Goal: Information Seeking & Learning: Find specific fact

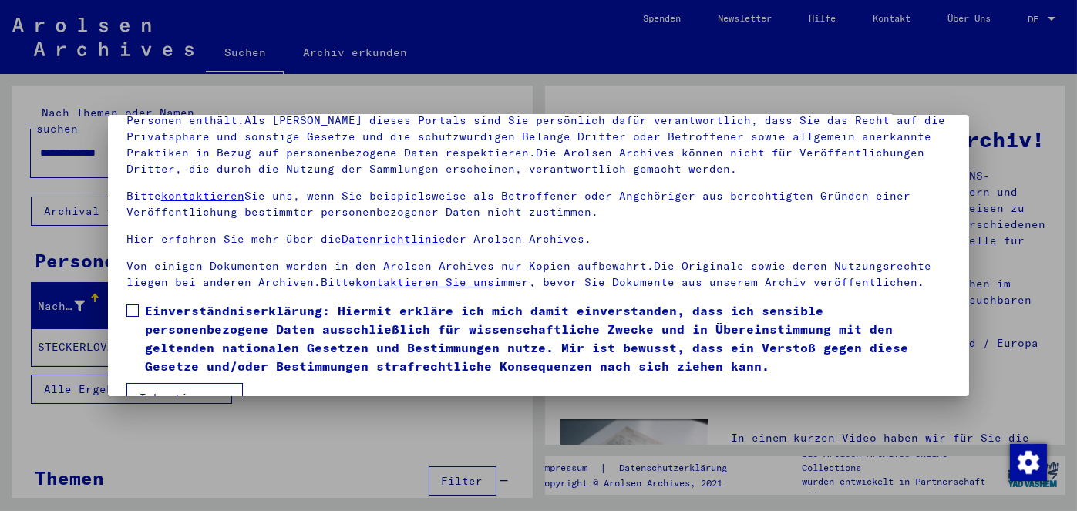
scroll to position [127, 0]
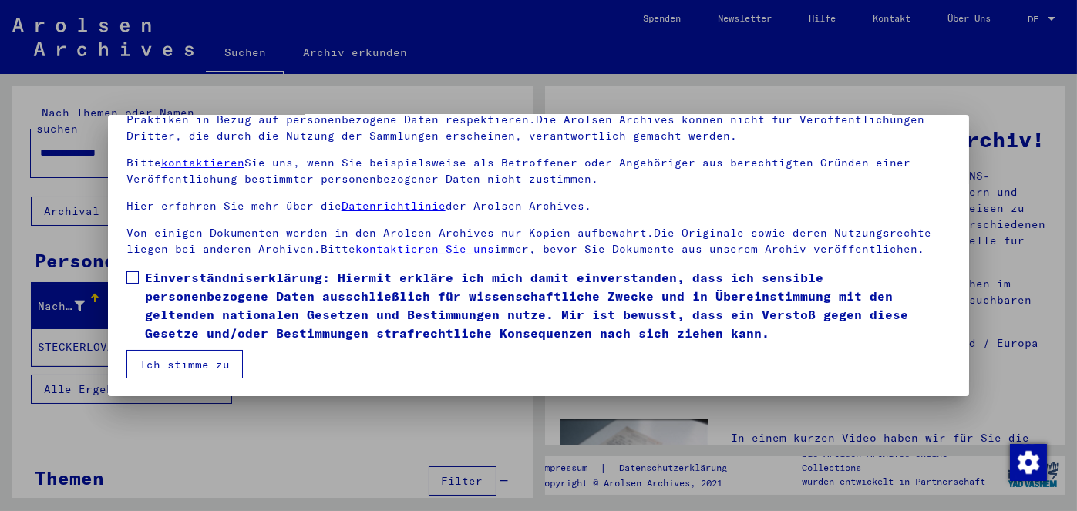
click at [131, 271] on span at bounding box center [132, 277] width 12 height 12
click at [176, 353] on button "Ich stimme zu" at bounding box center [184, 364] width 116 height 29
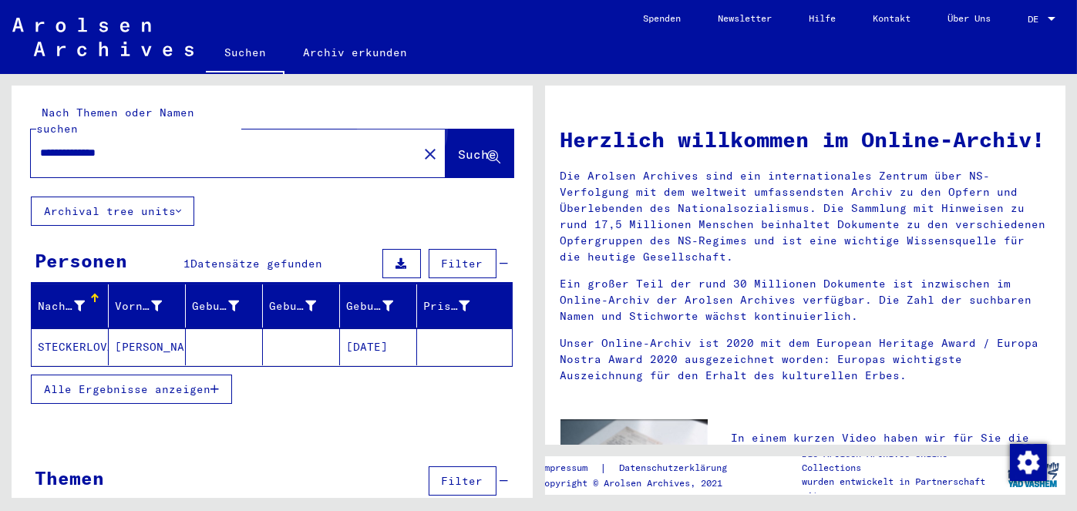
click at [459, 146] on span "Suche" at bounding box center [478, 153] width 39 height 15
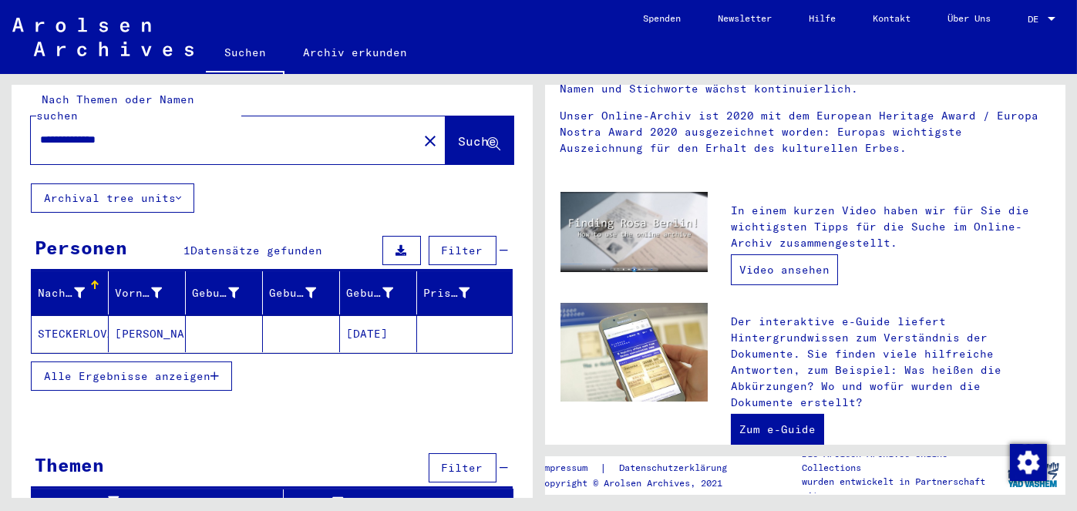
scroll to position [231, 0]
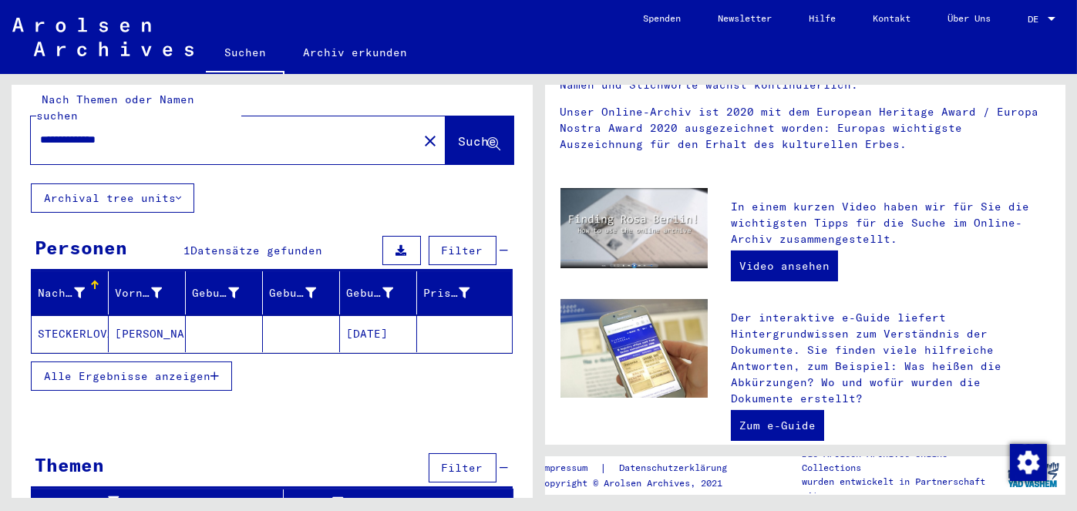
click at [142, 132] on input "**********" at bounding box center [219, 140] width 359 height 16
type input "**********"
click at [459, 133] on span "Suche" at bounding box center [478, 140] width 39 height 15
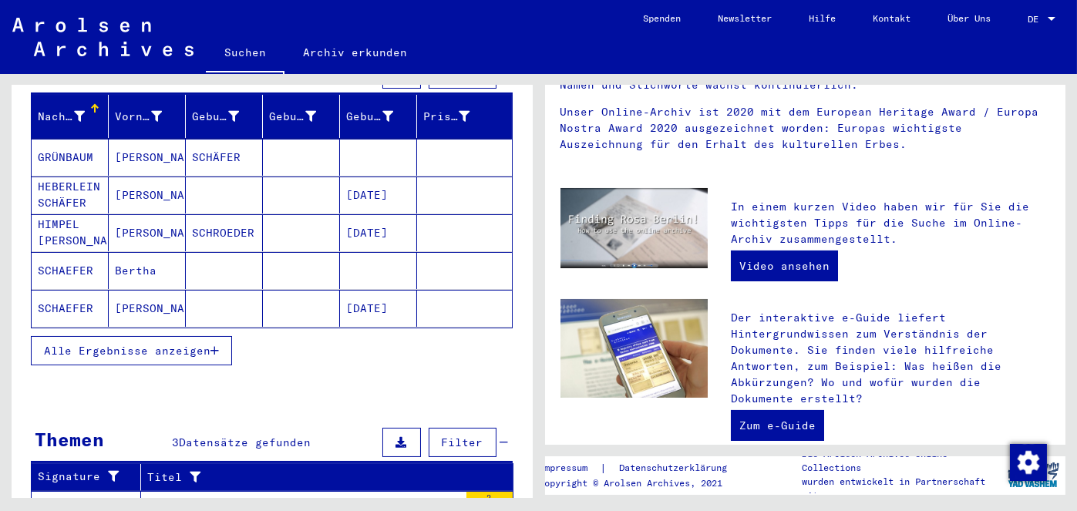
scroll to position [189, 0]
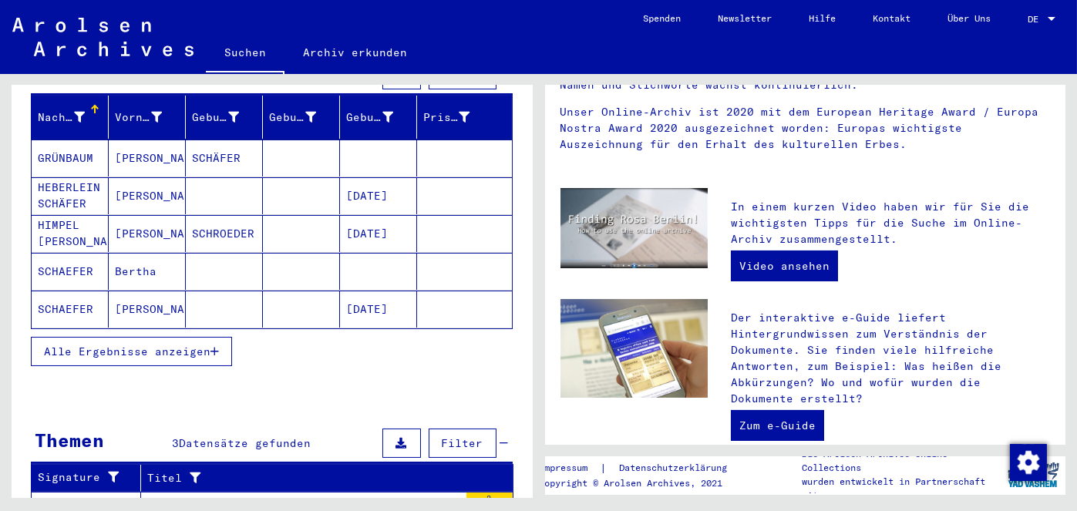
click at [68, 253] on mat-cell "SCHAEFER" at bounding box center [70, 271] width 77 height 37
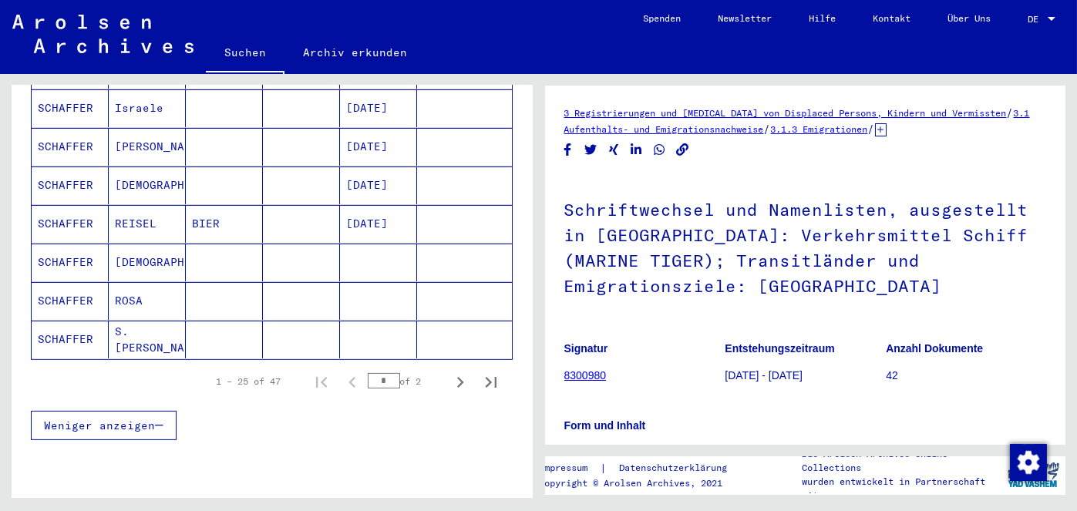
scroll to position [960, 0]
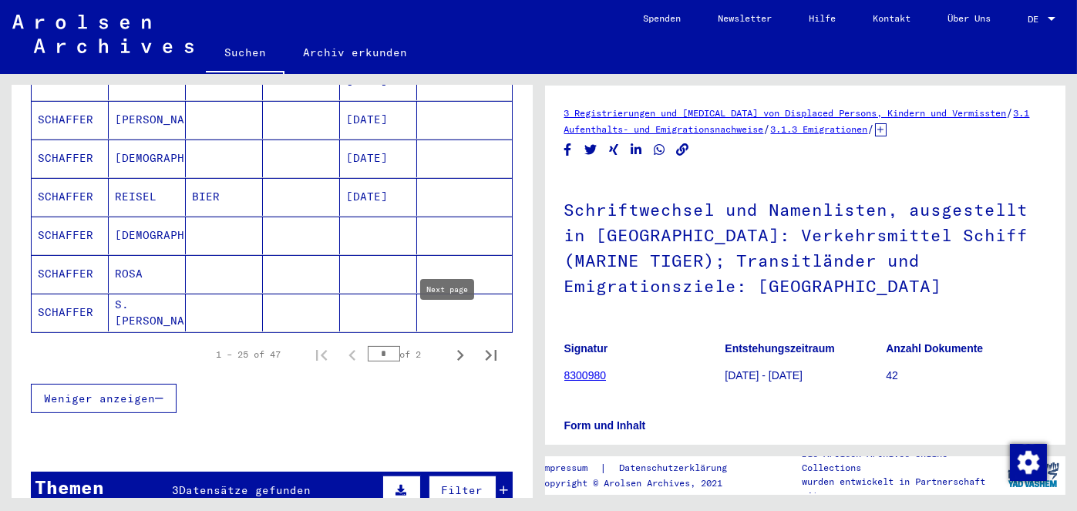
click at [449, 344] on icon "Next page" at bounding box center [460, 355] width 22 height 22
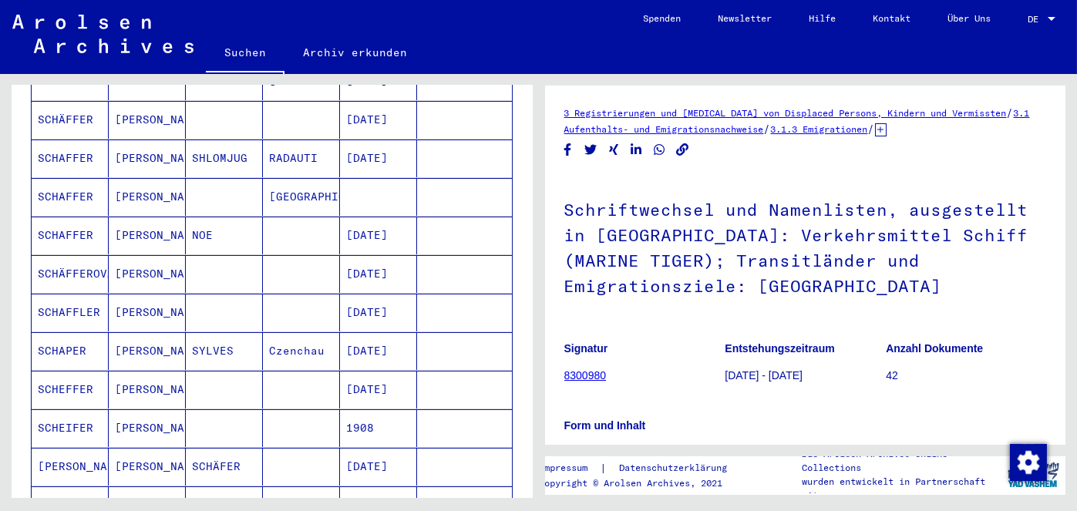
scroll to position [111, 0]
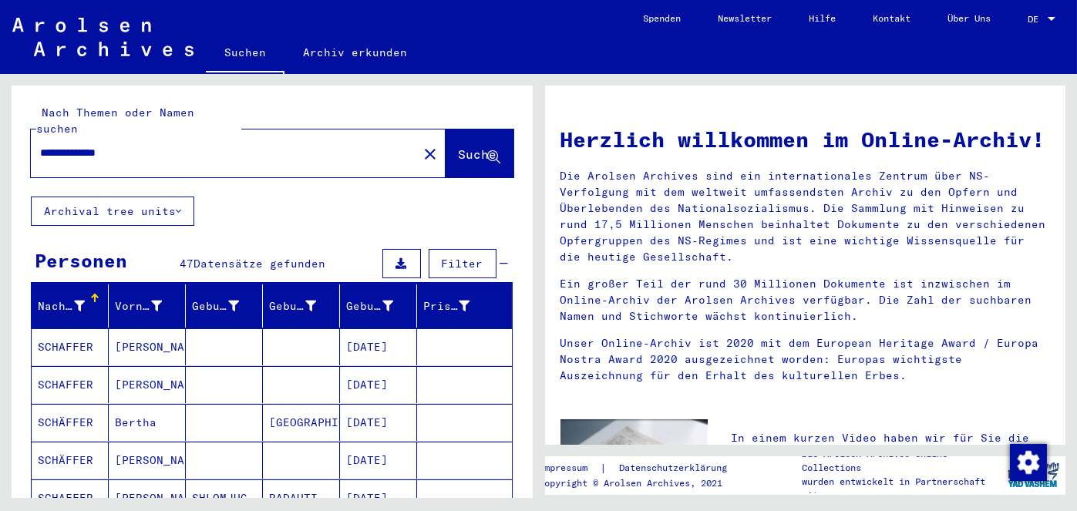
click at [445, 129] on button "Suche" at bounding box center [479, 153] width 68 height 48
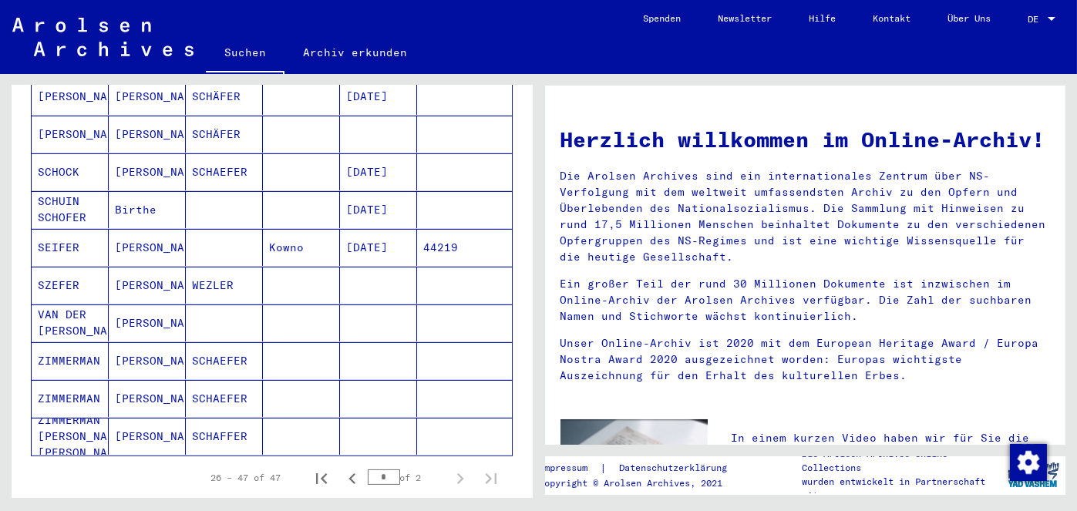
scroll to position [1002, 0]
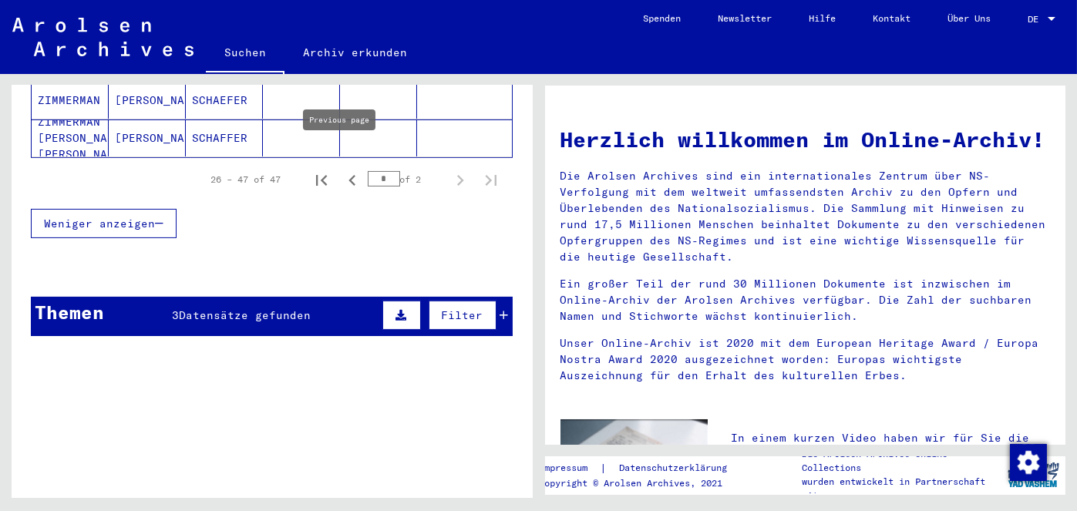
click at [341, 170] on icon "Previous page" at bounding box center [352, 181] width 22 height 22
type input "*"
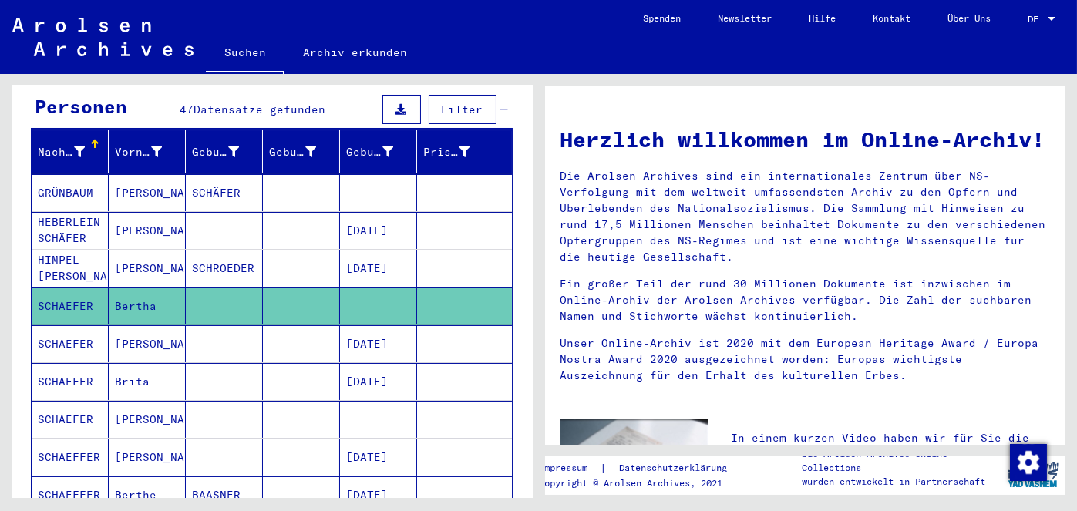
scroll to position [0, 0]
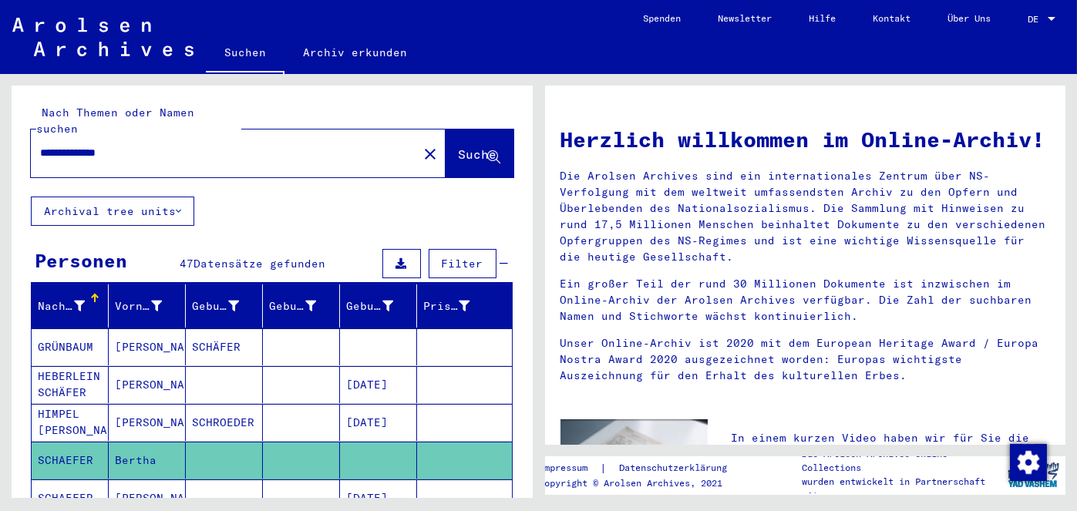
click at [185, 145] on input "**********" at bounding box center [219, 153] width 359 height 16
click at [459, 146] on span "Suche" at bounding box center [478, 153] width 39 height 15
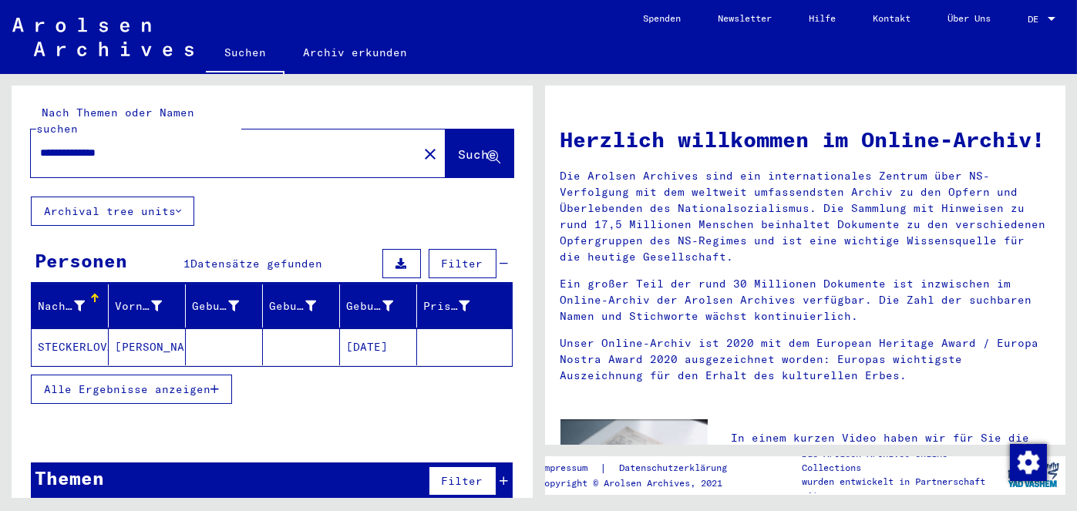
click at [150, 145] on input "**********" at bounding box center [219, 153] width 359 height 16
type input "**********"
click at [459, 146] on span "Suche" at bounding box center [478, 153] width 39 height 15
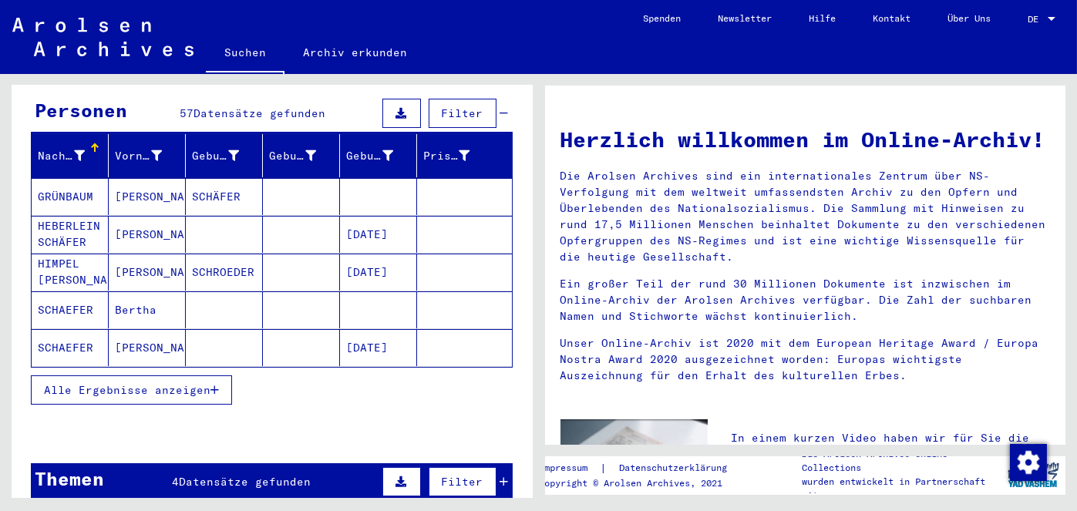
scroll to position [154, 0]
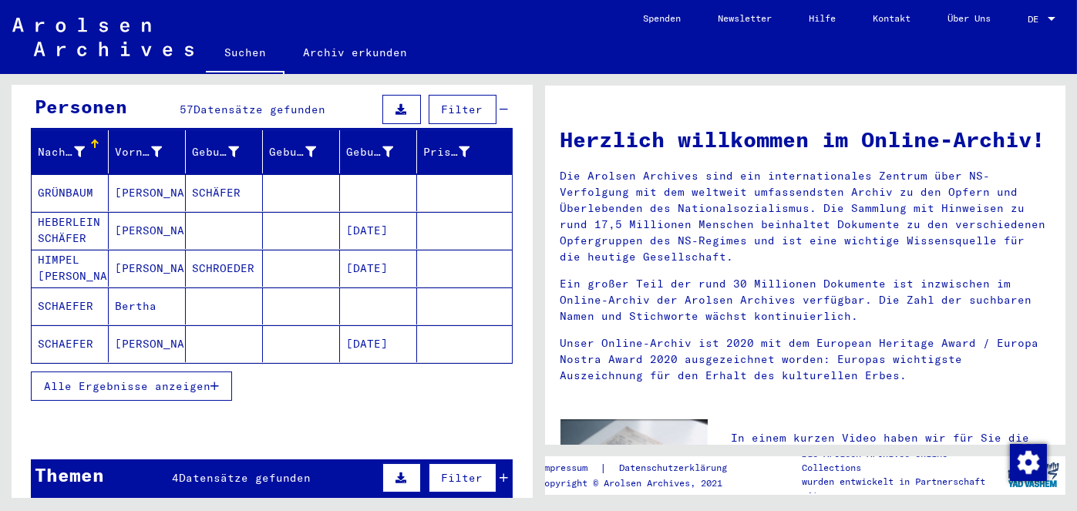
click at [61, 287] on mat-cell "SCHAEFER" at bounding box center [70, 305] width 77 height 37
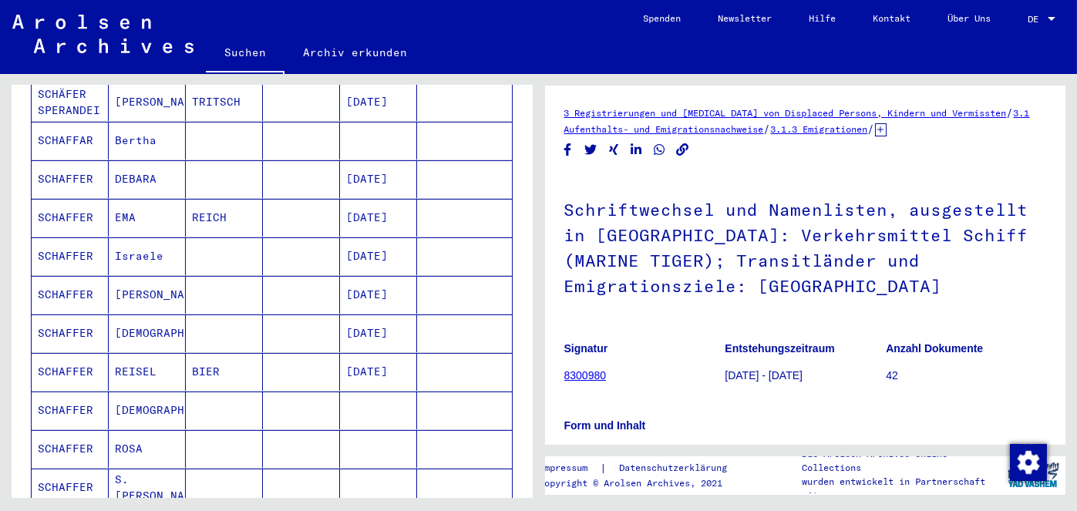
scroll to position [771, 0]
